Goal: Task Accomplishment & Management: Complete application form

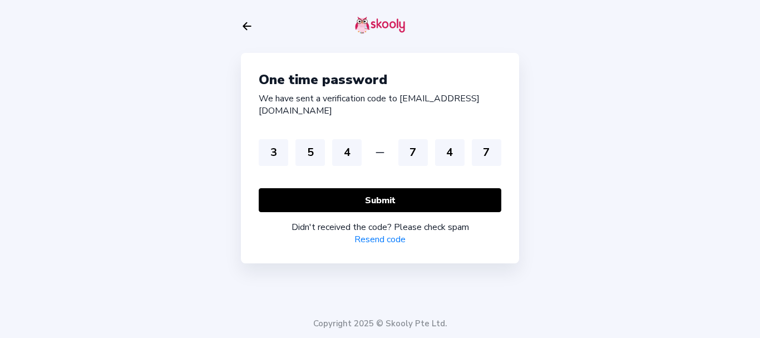
click at [369, 233] on link "Resend code" at bounding box center [379, 239] width 51 height 12
click at [246, 29] on icon "arrow back outline" at bounding box center [247, 26] width 8 height 7
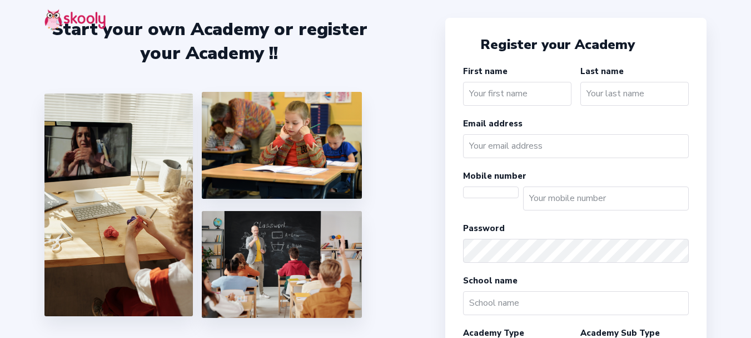
select select "IN"
select select "[GEOGRAPHIC_DATA]/[GEOGRAPHIC_DATA]"
select select "INR ₹"
click at [408, 107] on div "Start your own Academy or register your Academy !!" at bounding box center [244, 169] width 401 height 338
select select "IN"
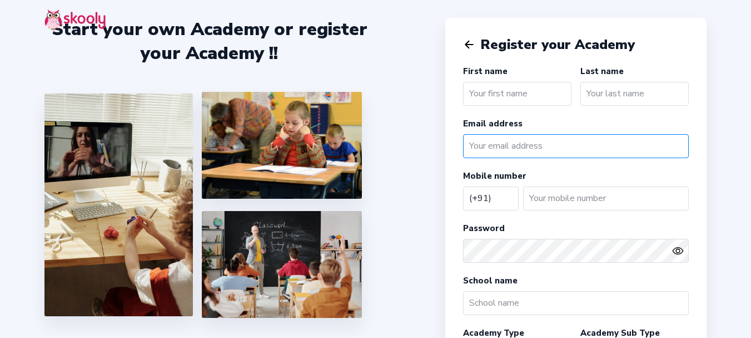
click at [529, 136] on input "email" at bounding box center [576, 146] width 226 height 24
paste input "mailto:test2@mailinator.com"
drag, startPoint x: 497, startPoint y: 147, endPoint x: 447, endPoint y: 147, distance: 49.5
click at [447, 147] on div "Register your Academy First name Last name Email address mailto:test2@mailinato…" at bounding box center [575, 312] width 261 height 589
type input "test2@mailinator.com"
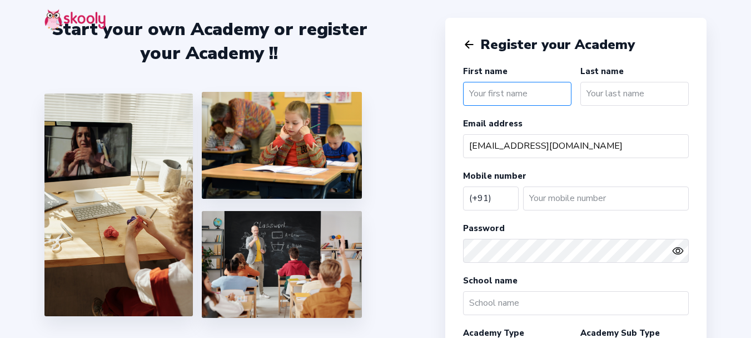
click at [499, 94] on input "text" at bounding box center [517, 94] width 108 height 24
type input "Test"
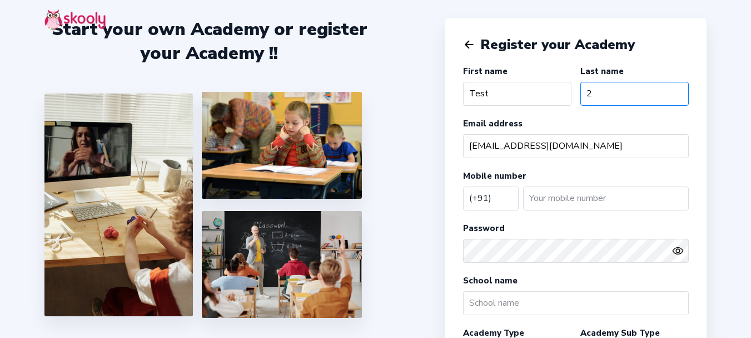
type input "2"
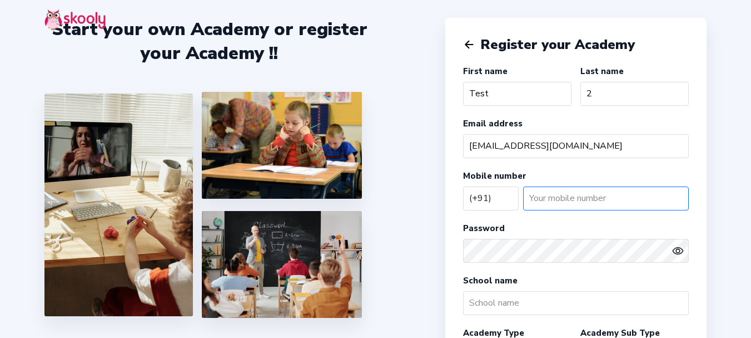
click at [548, 198] on input "number" at bounding box center [606, 198] width 166 height 24
type input "822065595"
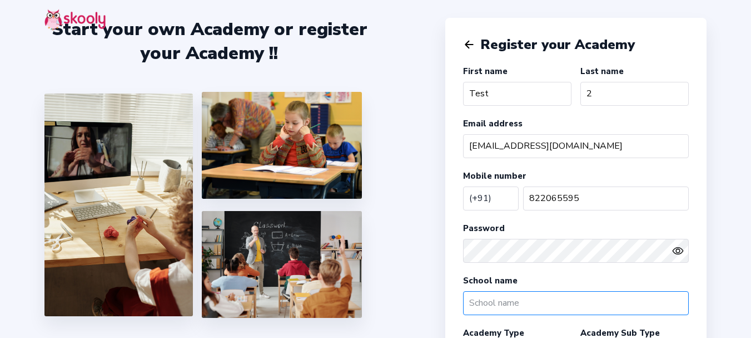
click at [537, 302] on input "text" at bounding box center [576, 303] width 226 height 24
type input "Test 2"
click at [419, 14] on div at bounding box center [375, 21] width 751 height 43
click at [621, 6] on div at bounding box center [375, 21] width 751 height 43
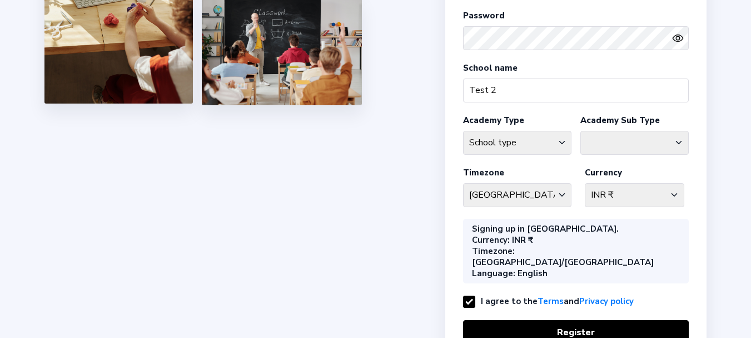
scroll to position [274, 0]
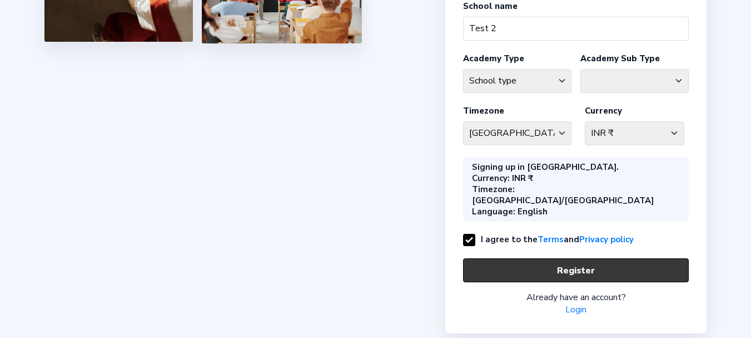
click at [602, 258] on button "Register" at bounding box center [576, 270] width 226 height 24
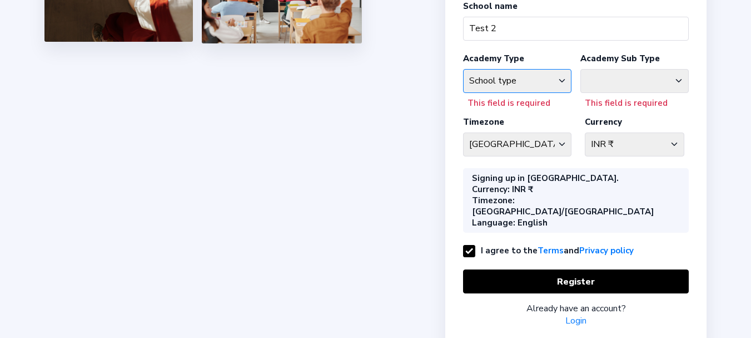
click at [502, 76] on select "School type Academic Afterschool Arts Dance Homeschool Language Martial Arts Mu…" at bounding box center [517, 81] width 108 height 24
select select "L"
click at [463, 69] on select "School type Academic Afterschool Arts Dance Homeschool Language Martial Arts Mu…" at bounding box center [517, 81] width 108 height 24
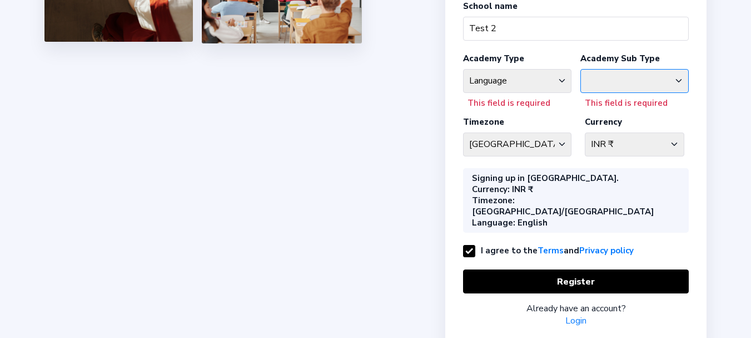
drag, startPoint x: 600, startPoint y: 85, endPoint x: 600, endPoint y: 92, distance: 7.2
click at [600, 85] on select "Bilingual Centre Language Centre" at bounding box center [634, 81] width 108 height 24
select select "BI"
click at [580, 69] on select "Bilingual Centre Language Centre" at bounding box center [634, 81] width 108 height 24
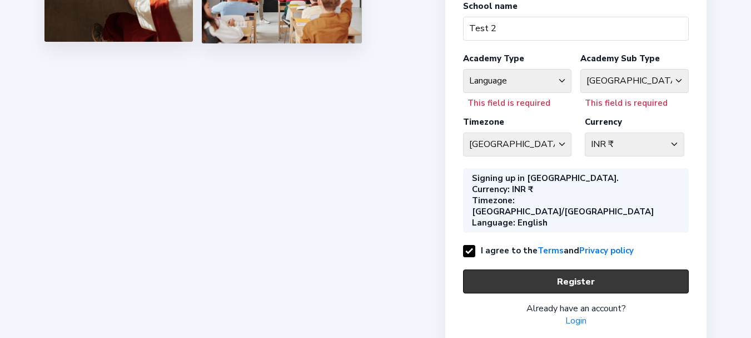
click at [586, 269] on button "Register" at bounding box center [576, 281] width 226 height 24
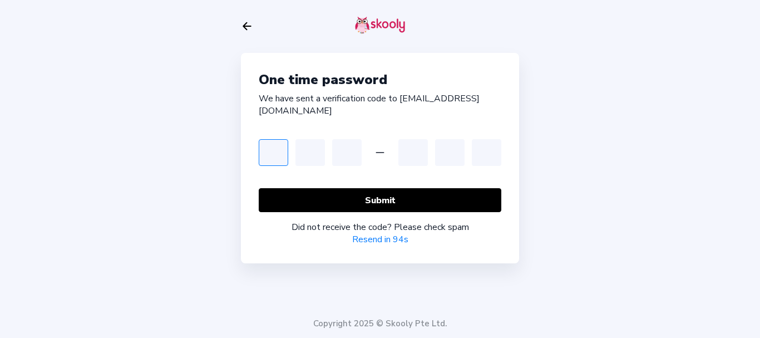
type input "2"
type input "3"
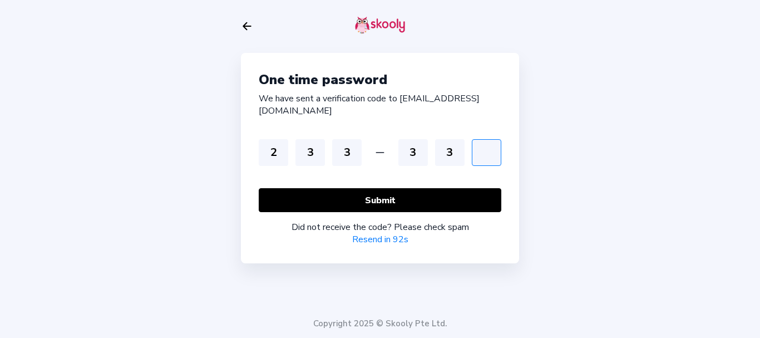
type input "3"
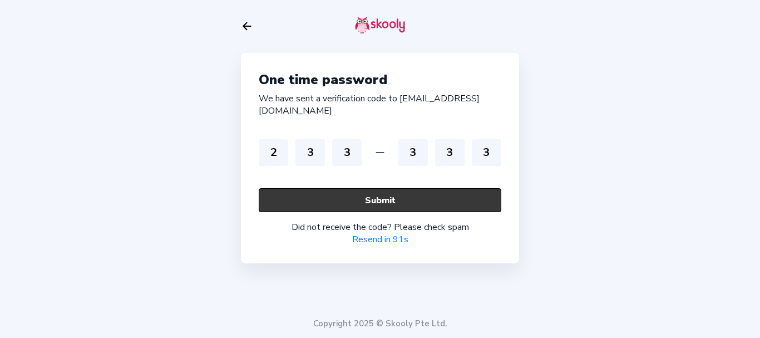
click at [367, 188] on button "Submit" at bounding box center [380, 200] width 242 height 24
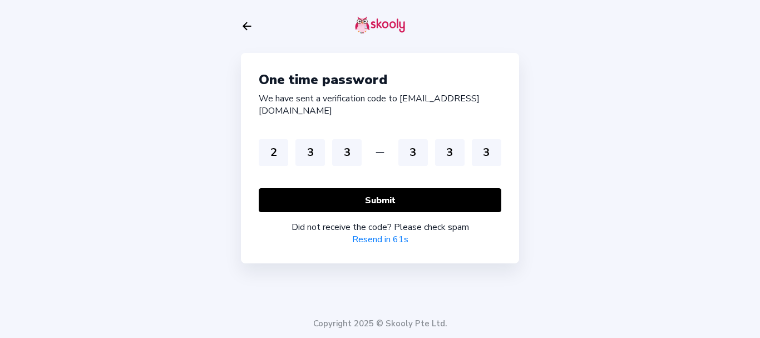
click at [178, 119] on div "One time password We have sent a verification code to te***@mailinator.com 2 3 …" at bounding box center [380, 169] width 760 height 338
click at [184, 181] on div "One time password We have sent a verification code to te***@mailinator.com 2 3 …" at bounding box center [380, 169] width 760 height 338
click at [383, 233] on link "Resend code" at bounding box center [379, 239] width 51 height 12
click at [489, 139] on input "3" at bounding box center [486, 152] width 29 height 27
click at [285, 139] on input "2" at bounding box center [273, 152] width 29 height 27
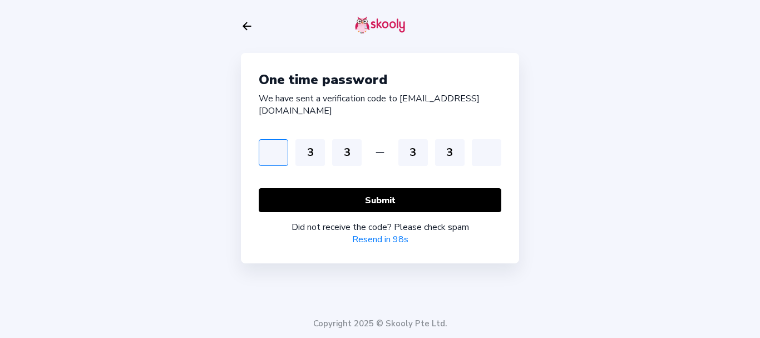
type input "9"
type input "3"
click at [319, 143] on input "3" at bounding box center [309, 152] width 29 height 27
type input "2"
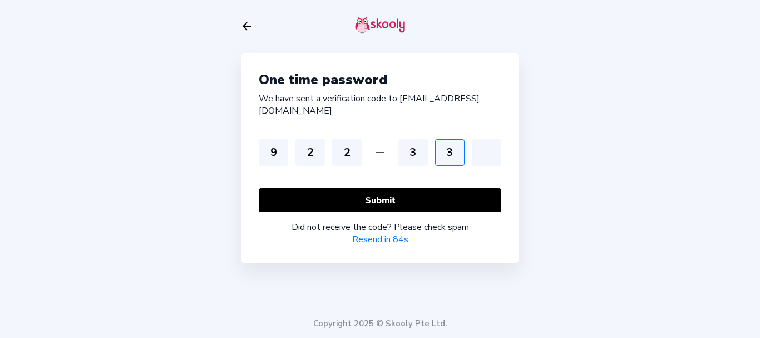
type input "2"
type input "4"
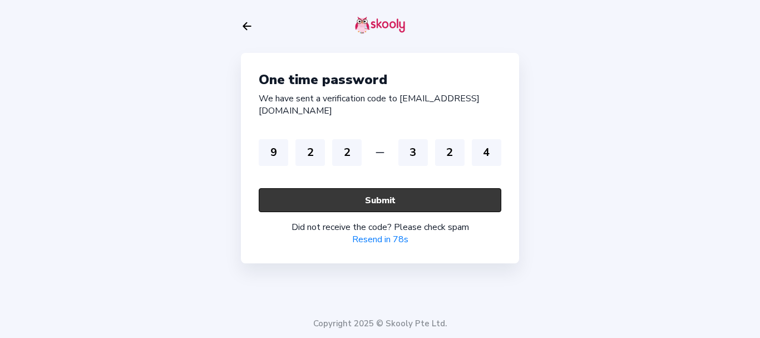
click at [335, 191] on button "Submit" at bounding box center [380, 200] width 242 height 24
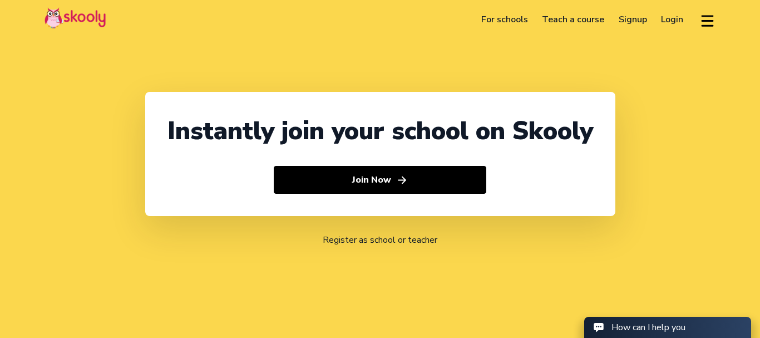
select select "91"
select select "[GEOGRAPHIC_DATA]"
select select "[GEOGRAPHIC_DATA]/[GEOGRAPHIC_DATA]"
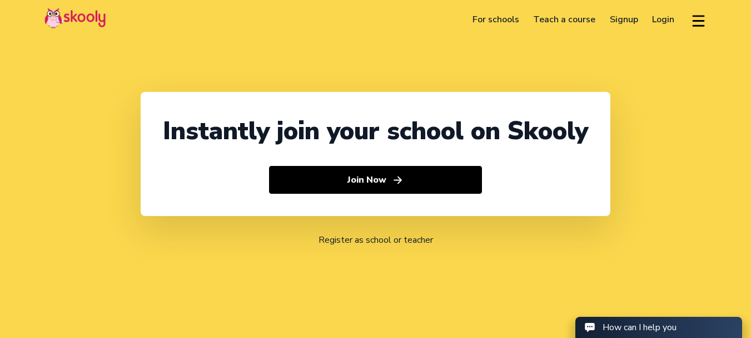
click at [656, 23] on link "Login" at bounding box center [664, 20] width 37 height 18
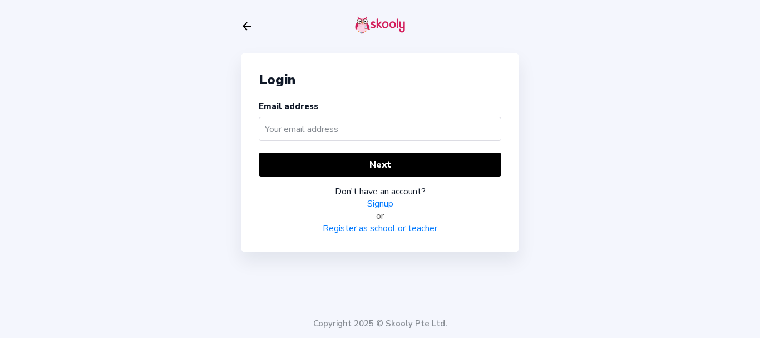
click at [368, 229] on link "Register as school or teacher" at bounding box center [379, 228] width 115 height 12
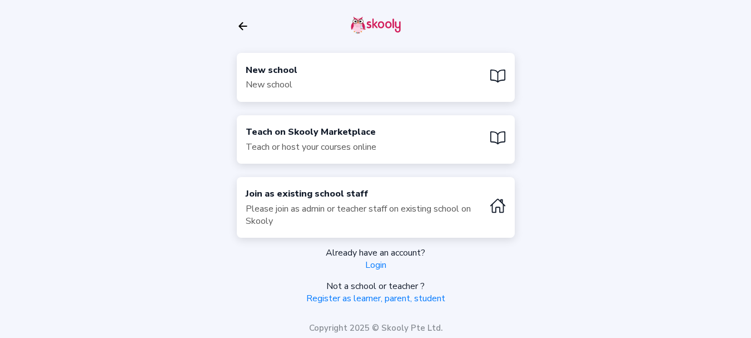
click at [345, 70] on div "New school New school" at bounding box center [376, 77] width 278 height 48
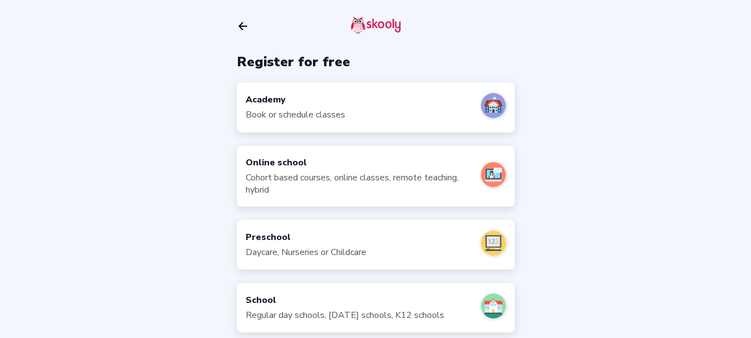
click at [337, 97] on div "Academy" at bounding box center [296, 99] width 100 height 12
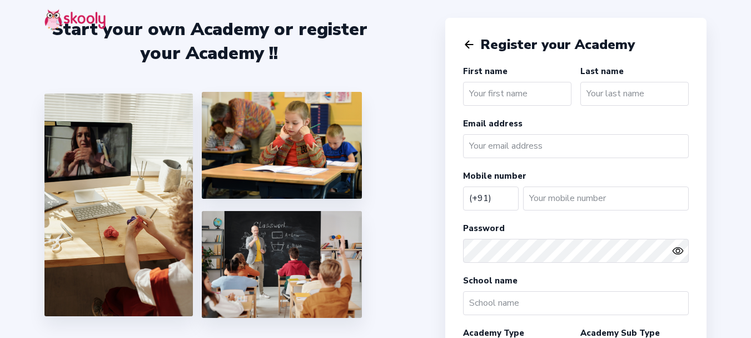
select select "IN"
type input "Test"
type input "3"
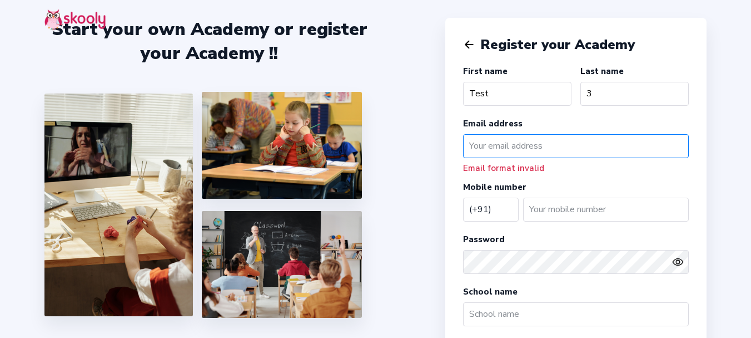
paste input "mailto:test3@mailinator.com"
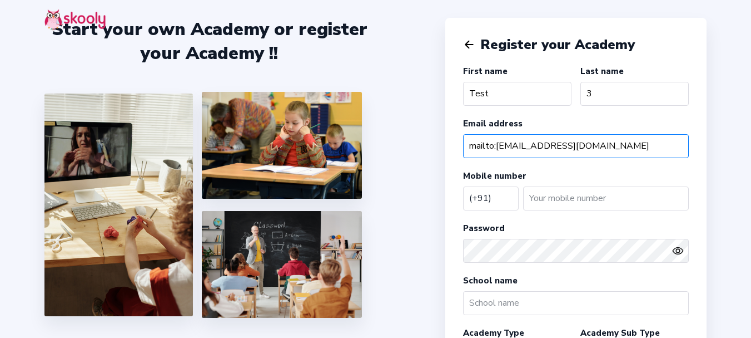
drag, startPoint x: 497, startPoint y: 147, endPoint x: 450, endPoint y: 142, distance: 46.4
click at [450, 144] on div "Register your Academy First name Test Last name 3 Email address mailto:test3@ma…" at bounding box center [575, 312] width 261 height 589
type input "test3@mailinator.com"
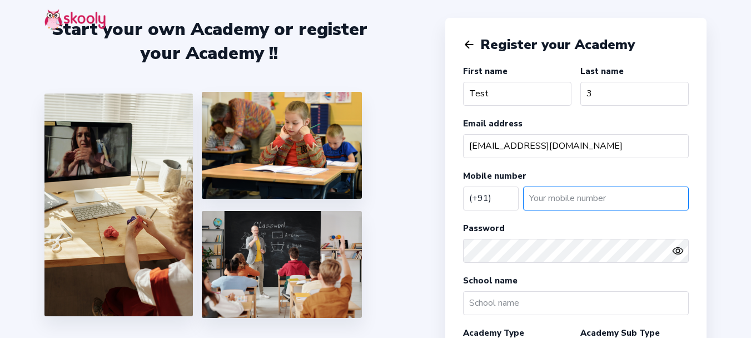
click at [558, 193] on input "number" at bounding box center [606, 198] width 166 height 24
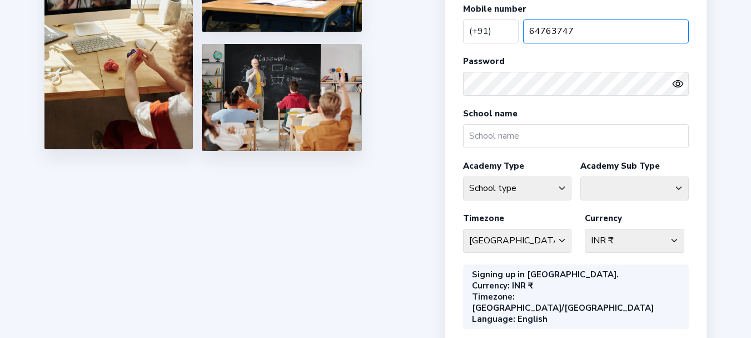
type input "64763747"
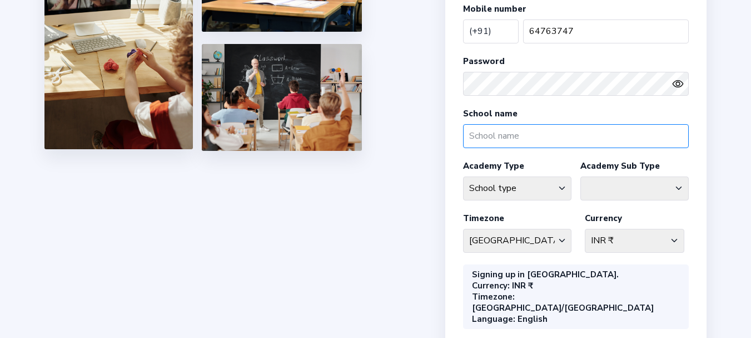
click at [522, 136] on input "text" at bounding box center [576, 136] width 226 height 24
type input "Test 3"
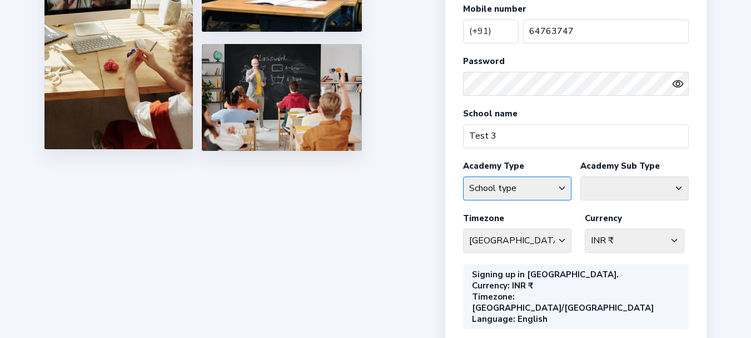
click at [519, 184] on select "School type Academic Afterschool Arts Dance Homeschool Language Martial Arts Mu…" at bounding box center [517, 188] width 108 height 24
select select "GA"
click at [463, 176] on select "School type Academic Afterschool Arts Dance Homeschool Language Martial Arts Mu…" at bounding box center [517, 188] width 108 height 24
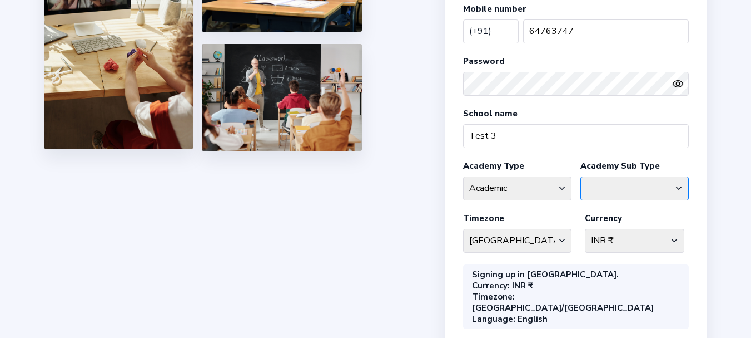
click at [606, 181] on select "Coaching Classes Enrichment Centre General Academy Kumaon Centre Math Centre Ro…" at bounding box center [634, 188] width 108 height 24
select select "S"
click at [580, 176] on select "Coaching Classes Enrichment Centre General Academy Kumaon Centre Math Centre Ro…" at bounding box center [634, 188] width 108 height 24
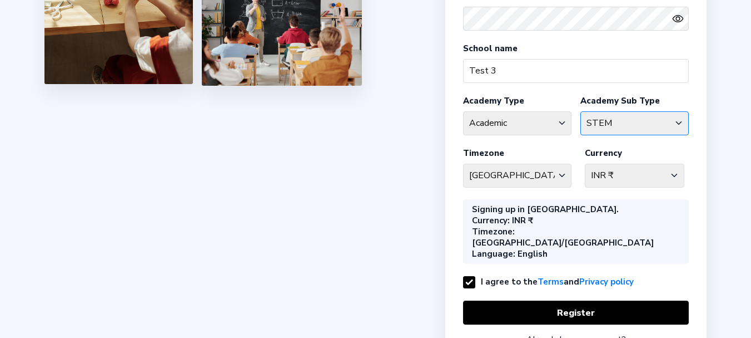
scroll to position [274, 0]
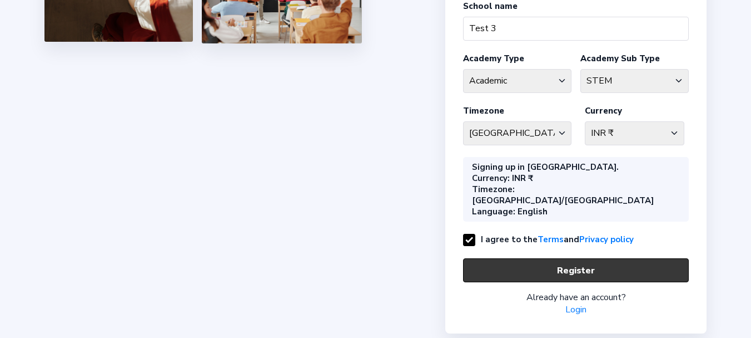
click at [525, 258] on button "Register" at bounding box center [576, 270] width 226 height 24
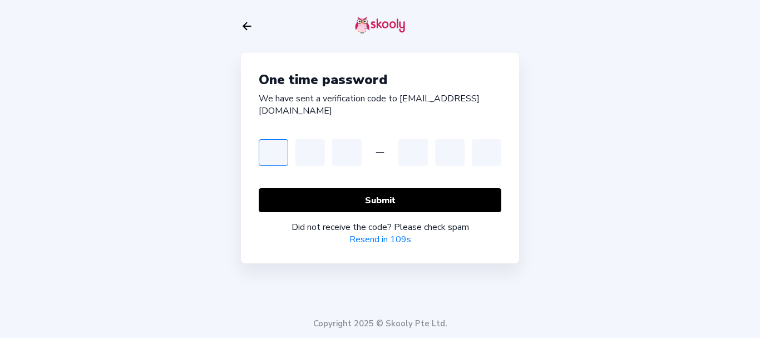
type input "3"
type input "4"
type input "5"
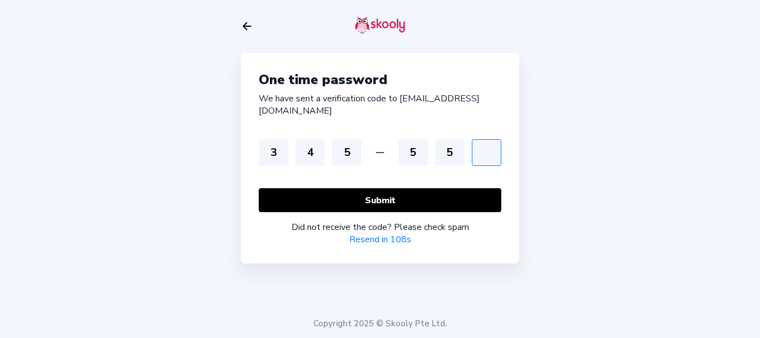
type input "5"
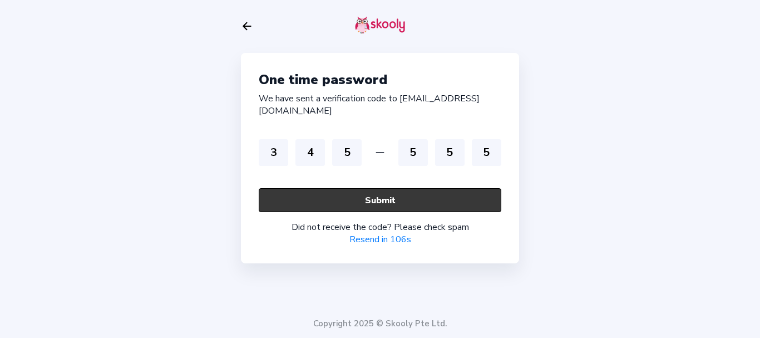
click at [375, 188] on button "Submit" at bounding box center [380, 200] width 242 height 24
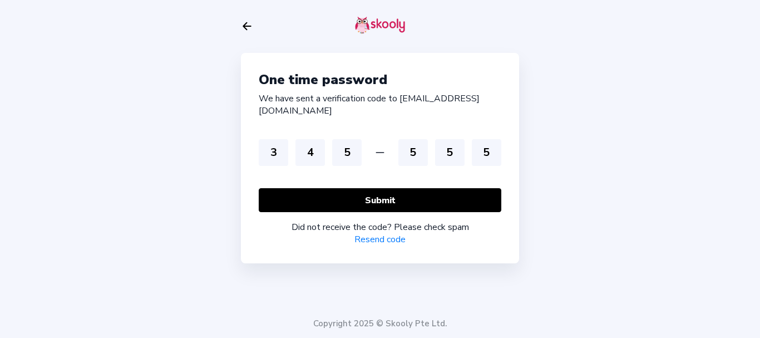
click at [381, 233] on link "Resend code" at bounding box center [379, 239] width 51 height 12
click at [277, 144] on input "3" at bounding box center [273, 152] width 29 height 27
type input "5"
type input "0"
type input "8"
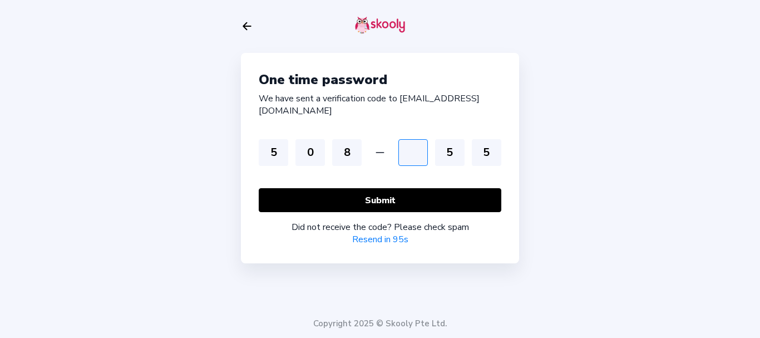
type input "1"
type input "8"
type input "9"
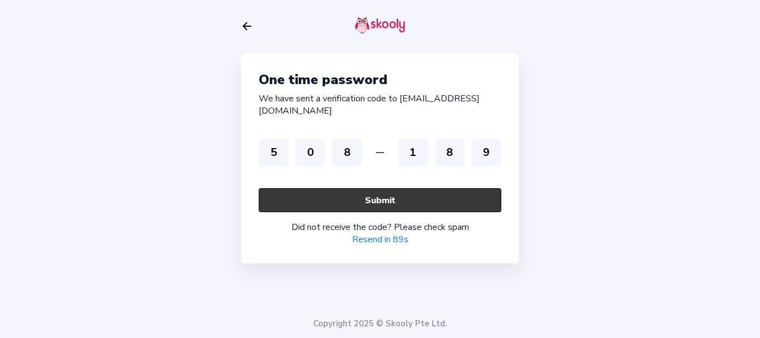
click at [371, 189] on button "Submit" at bounding box center [380, 200] width 242 height 24
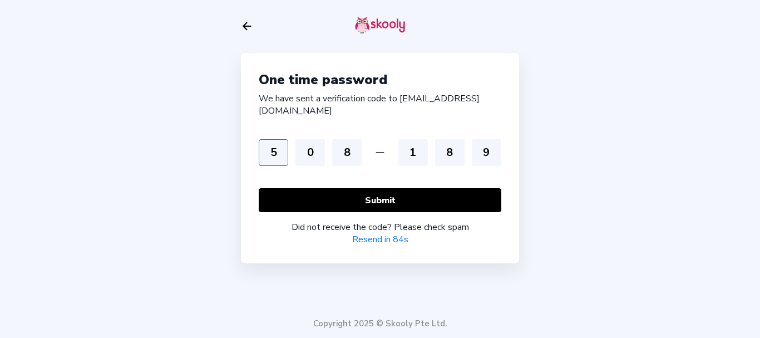
click at [282, 141] on input "5" at bounding box center [273, 152] width 29 height 27
type input "8"
type input "2"
type input "0"
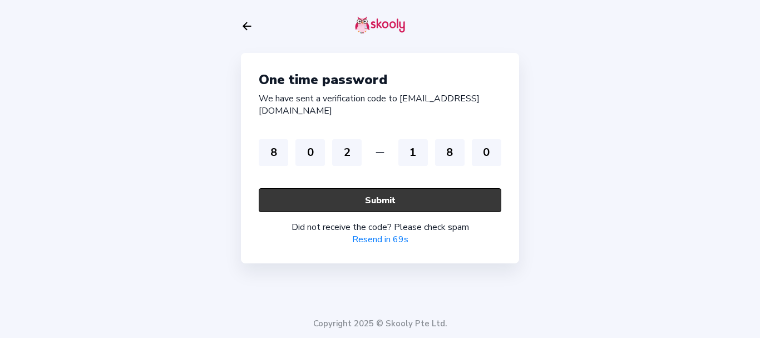
click at [363, 188] on button "Submit" at bounding box center [380, 200] width 242 height 24
